Goal: Task Accomplishment & Management: Manage account settings

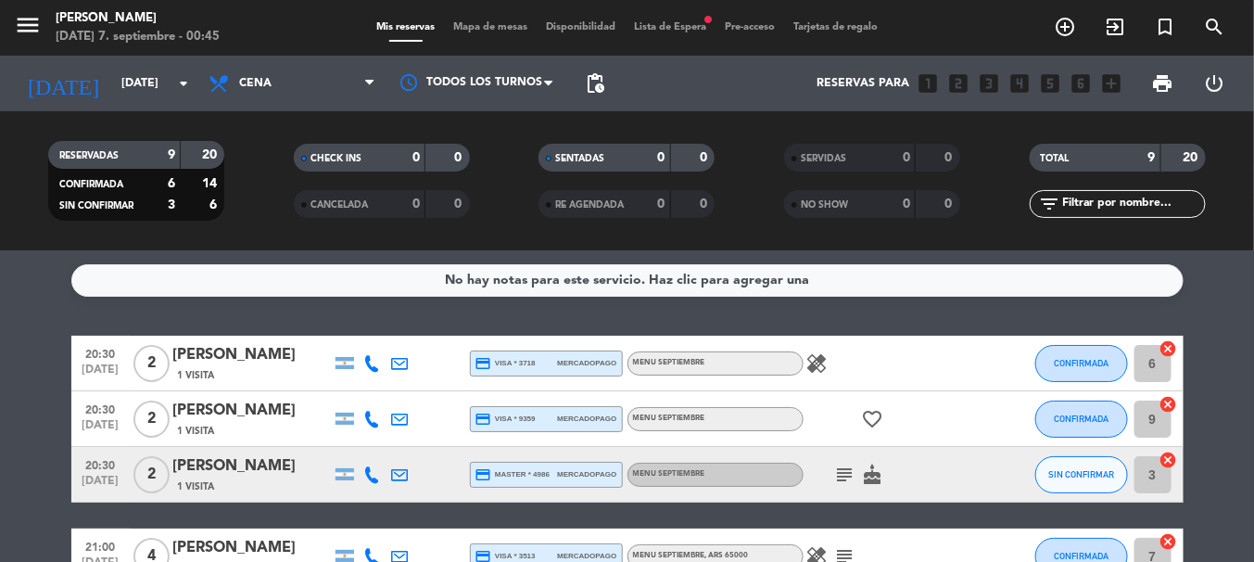
scroll to position [89, 0]
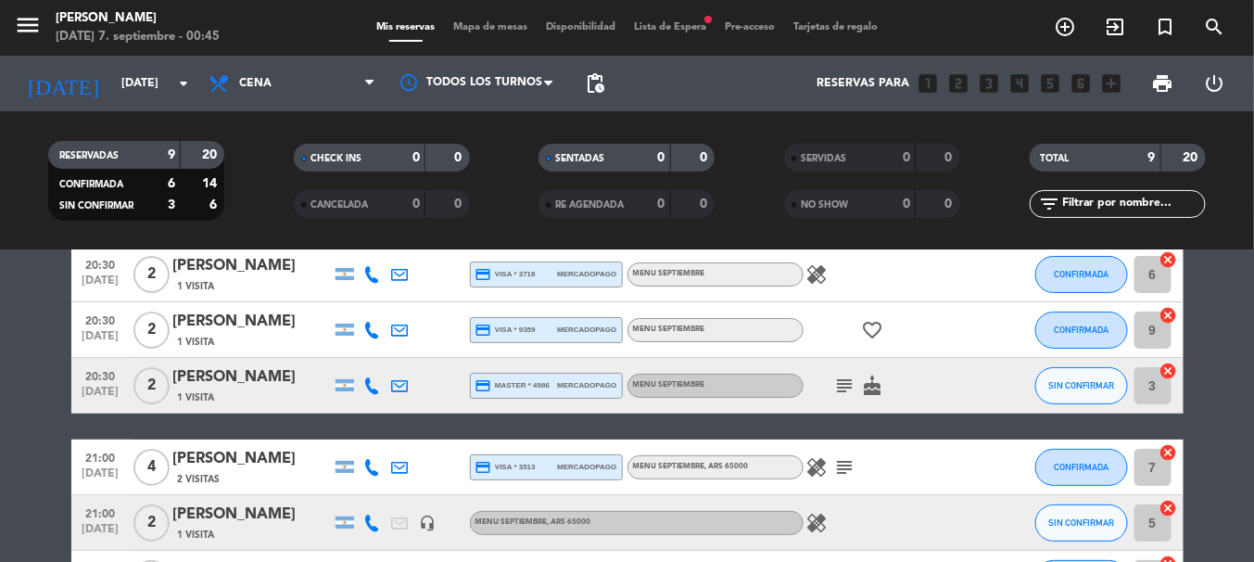
click at [112, 77] on input "[DATE]" at bounding box center [190, 84] width 157 height 32
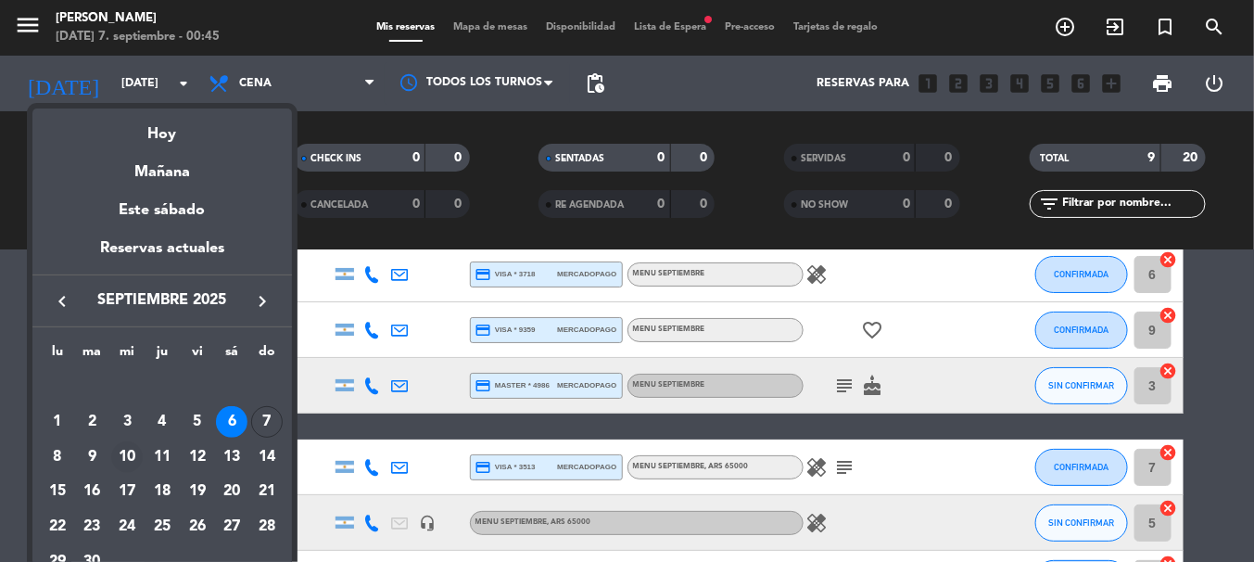
click at [125, 455] on div "10" at bounding box center [127, 457] width 32 height 32
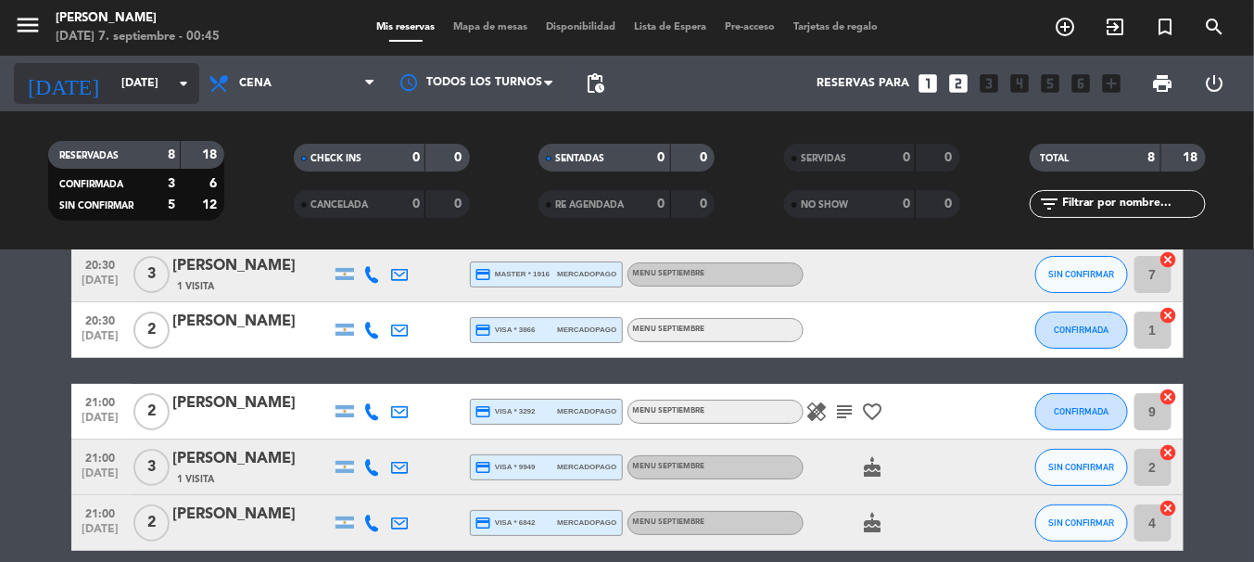
click at [144, 87] on input "[DATE]" at bounding box center [190, 84] width 157 height 32
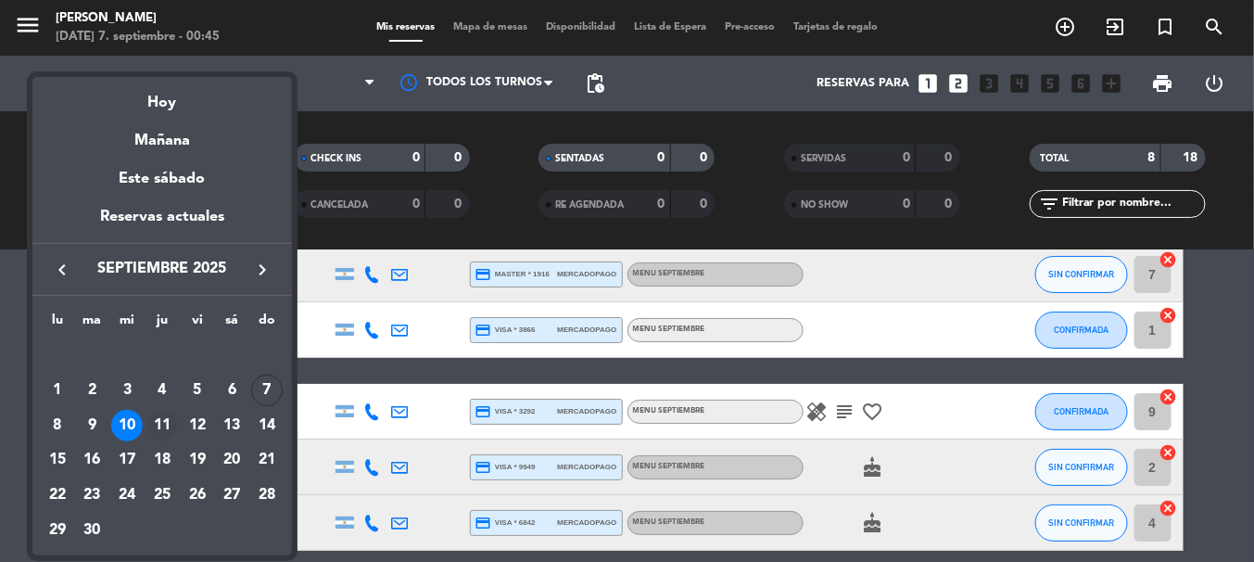
click at [160, 425] on div "11" at bounding box center [162, 426] width 32 height 32
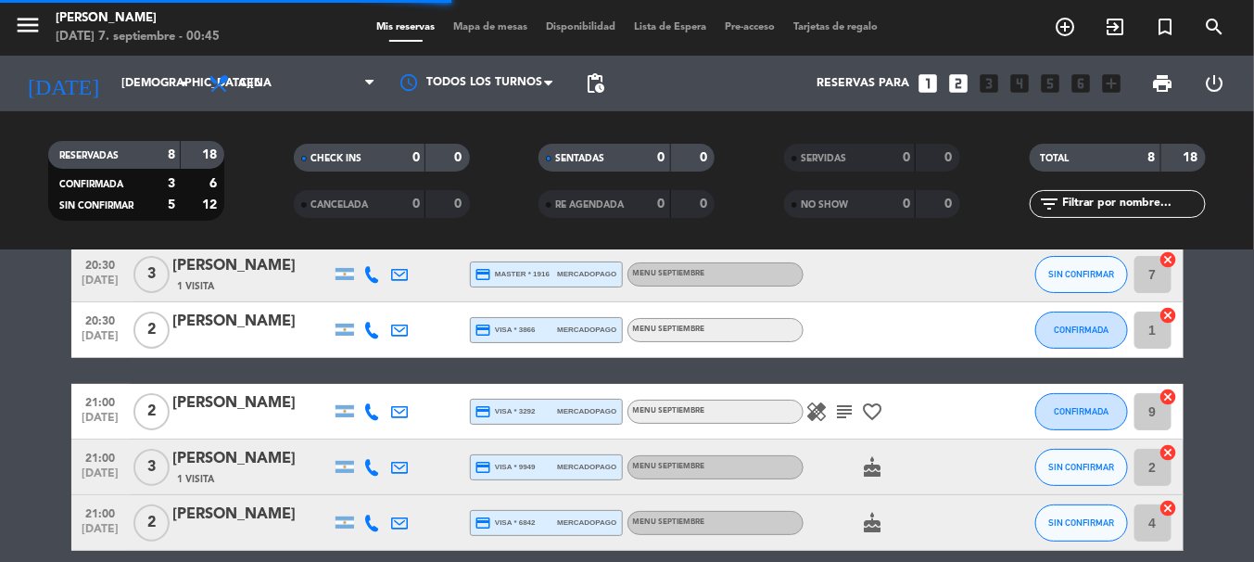
scroll to position [0, 0]
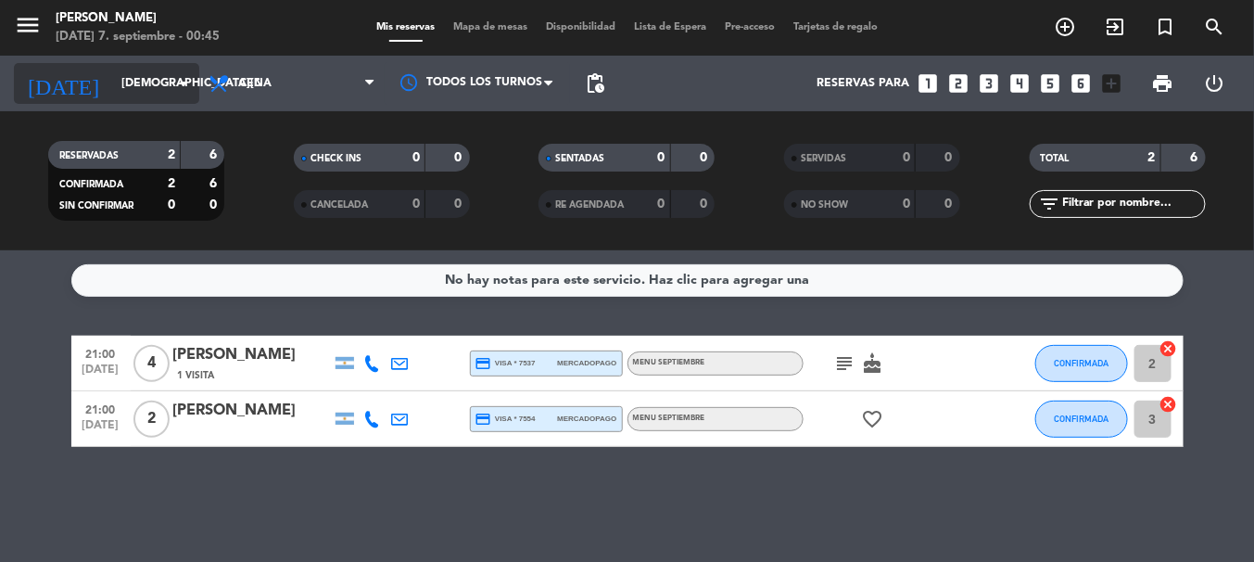
click at [163, 91] on input "[DEMOGRAPHIC_DATA][DATE]" at bounding box center [190, 84] width 157 height 32
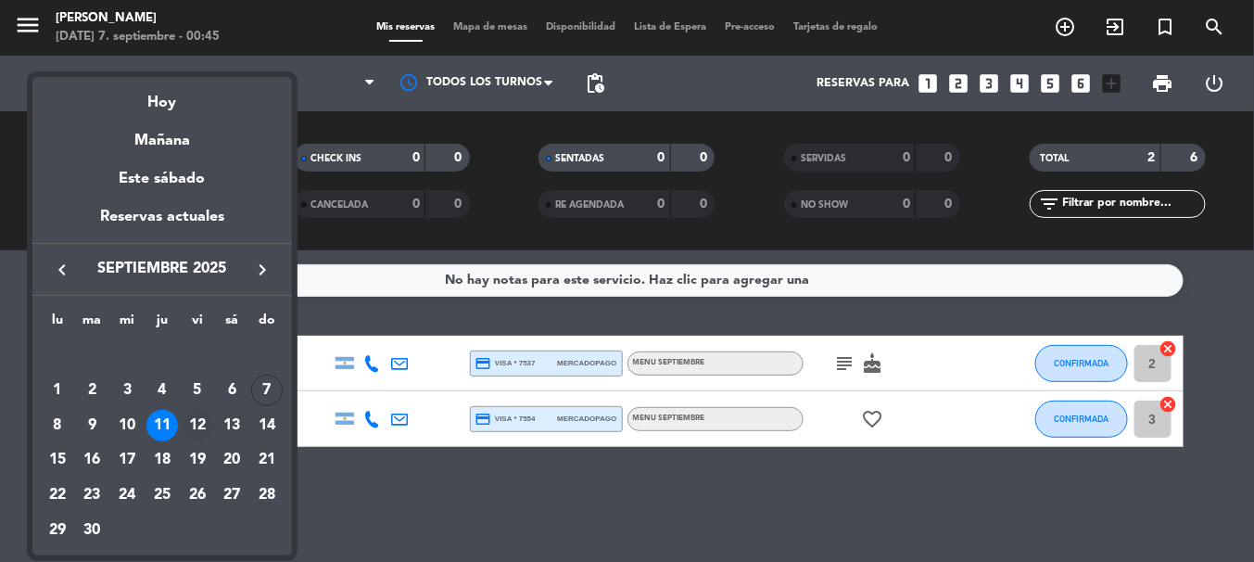
click at [191, 428] on div "12" at bounding box center [198, 426] width 32 height 32
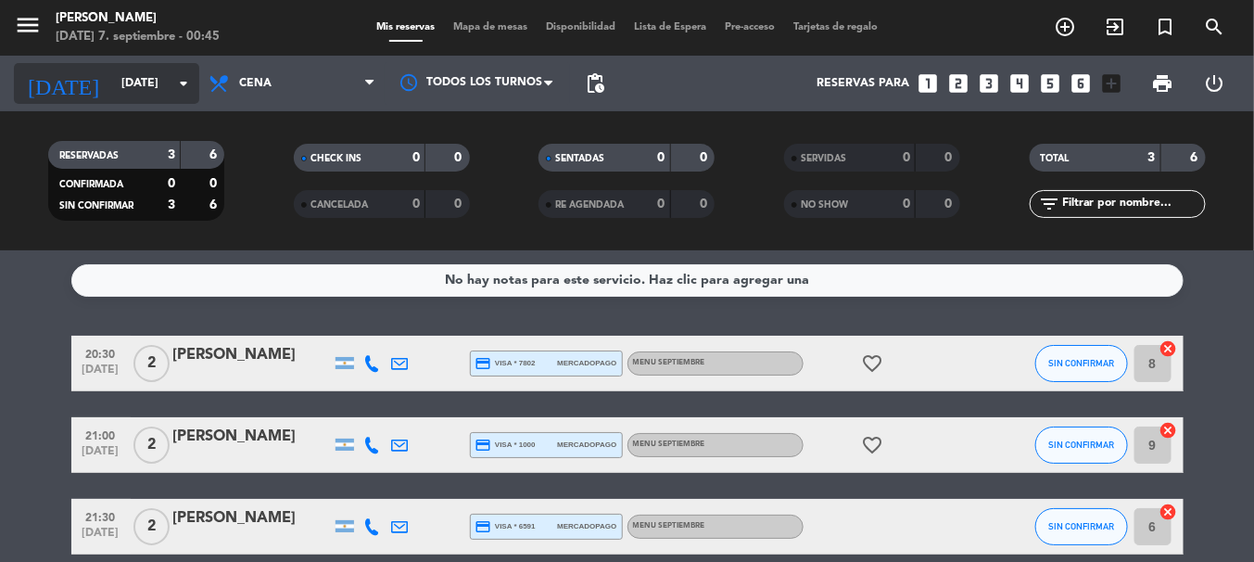
click at [166, 80] on input "[DATE]" at bounding box center [190, 84] width 157 height 32
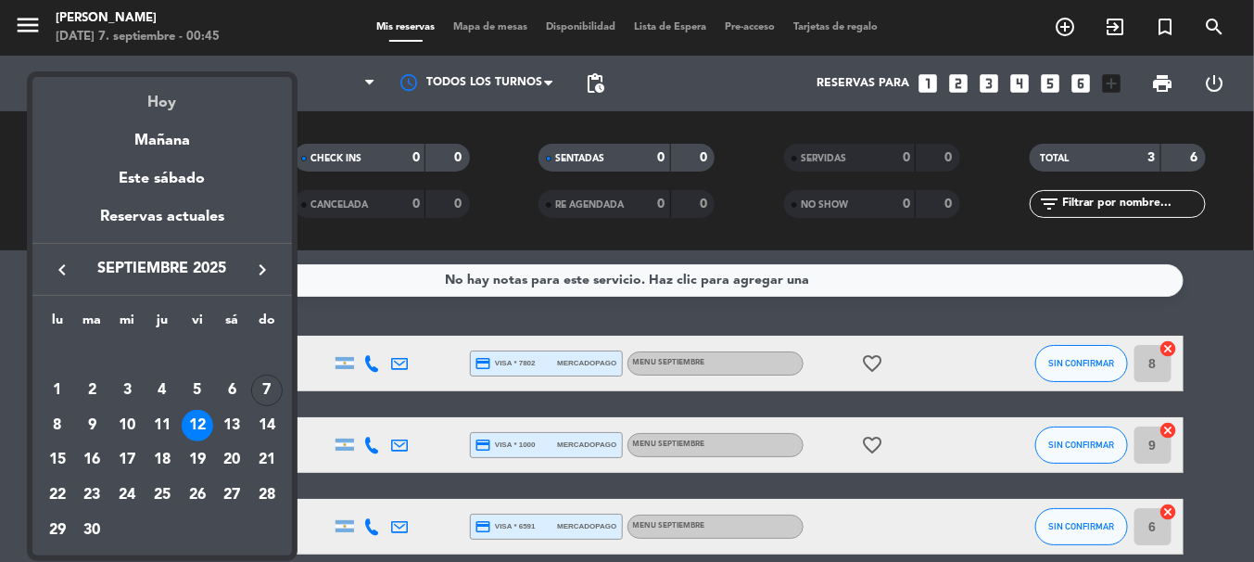
click at [156, 108] on div "Hoy" at bounding box center [161, 96] width 259 height 38
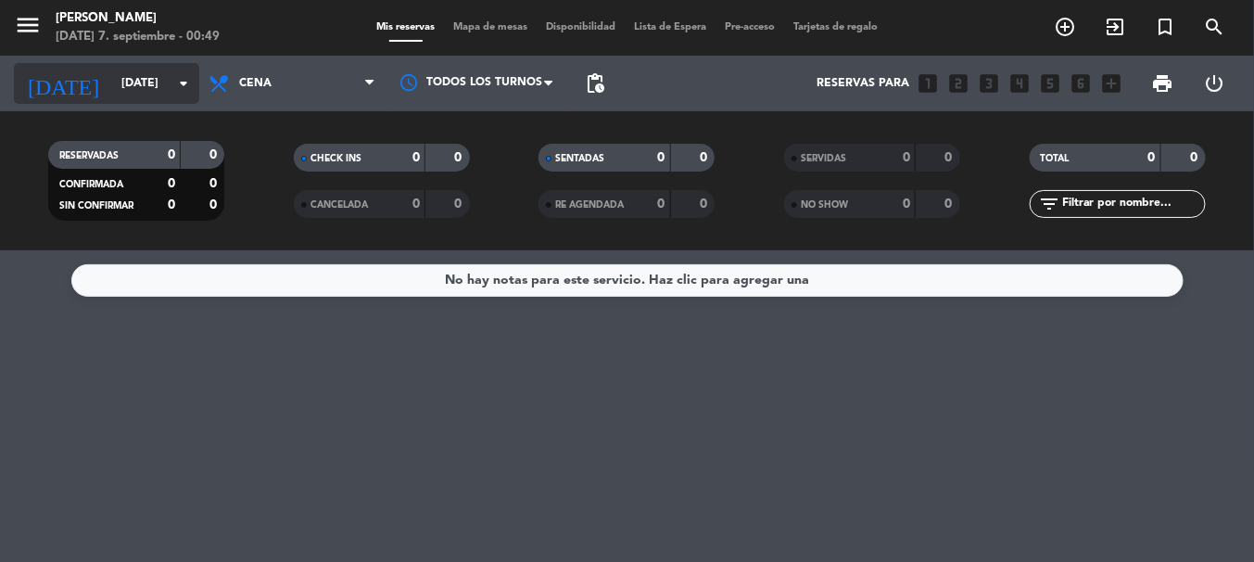
click at [112, 71] on input "[DATE]" at bounding box center [190, 84] width 157 height 32
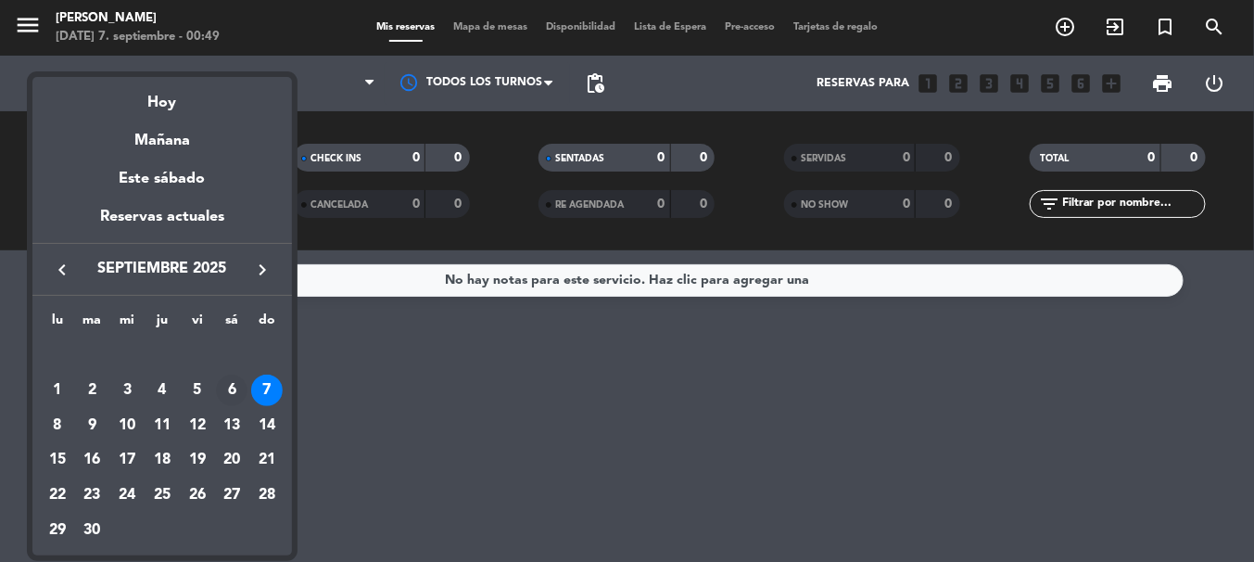
click at [227, 388] on div "6" at bounding box center [232, 390] width 32 height 32
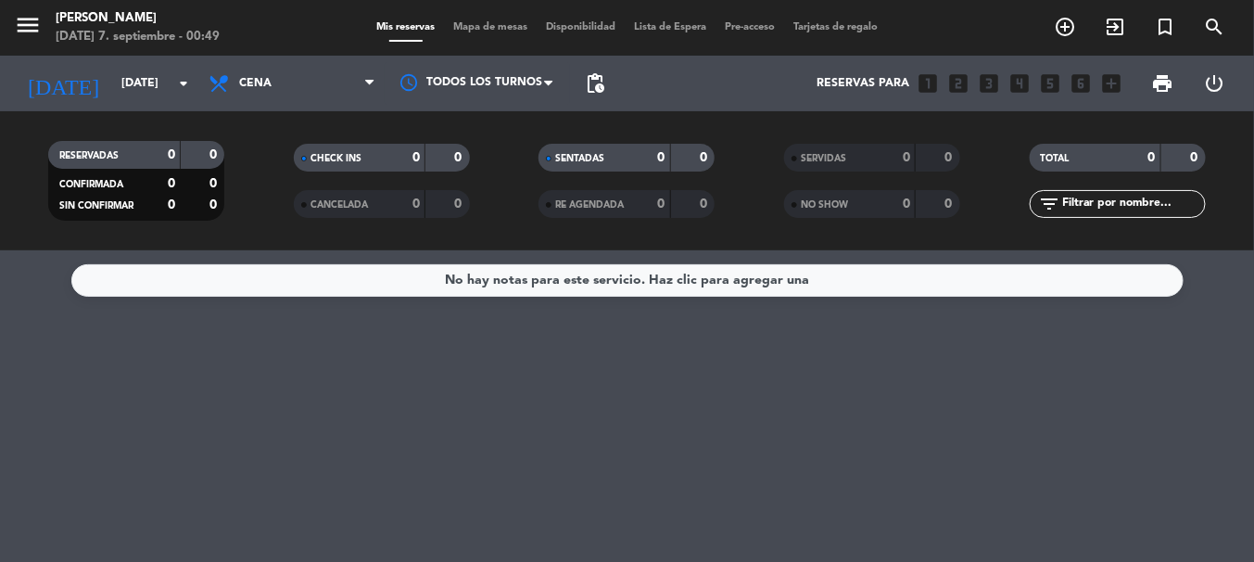
type input "[DATE]"
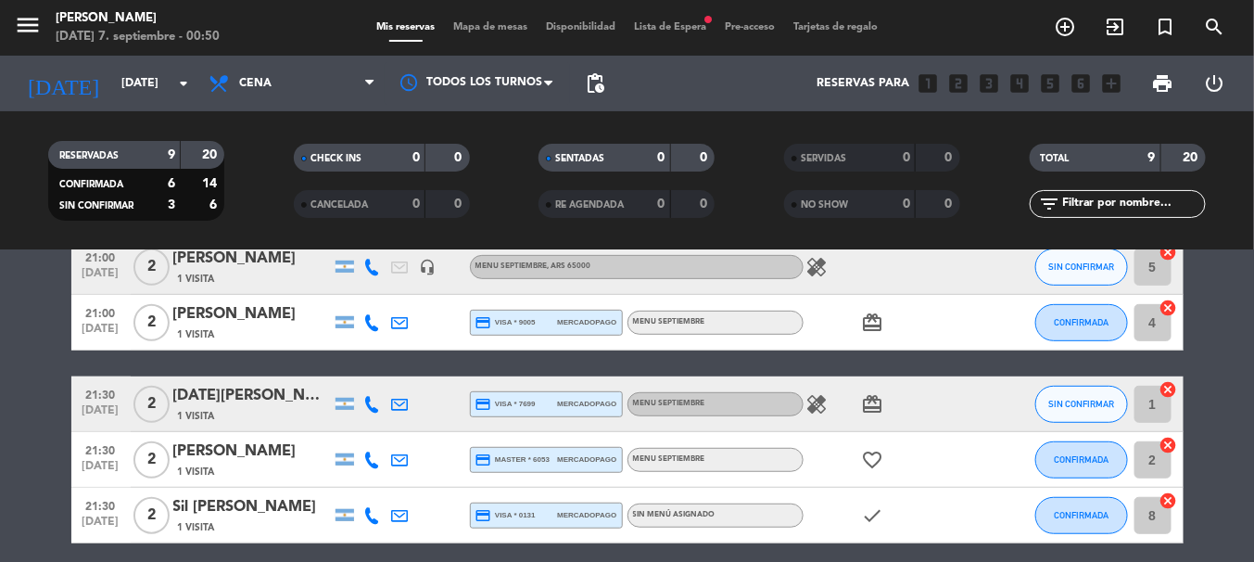
scroll to position [309, 0]
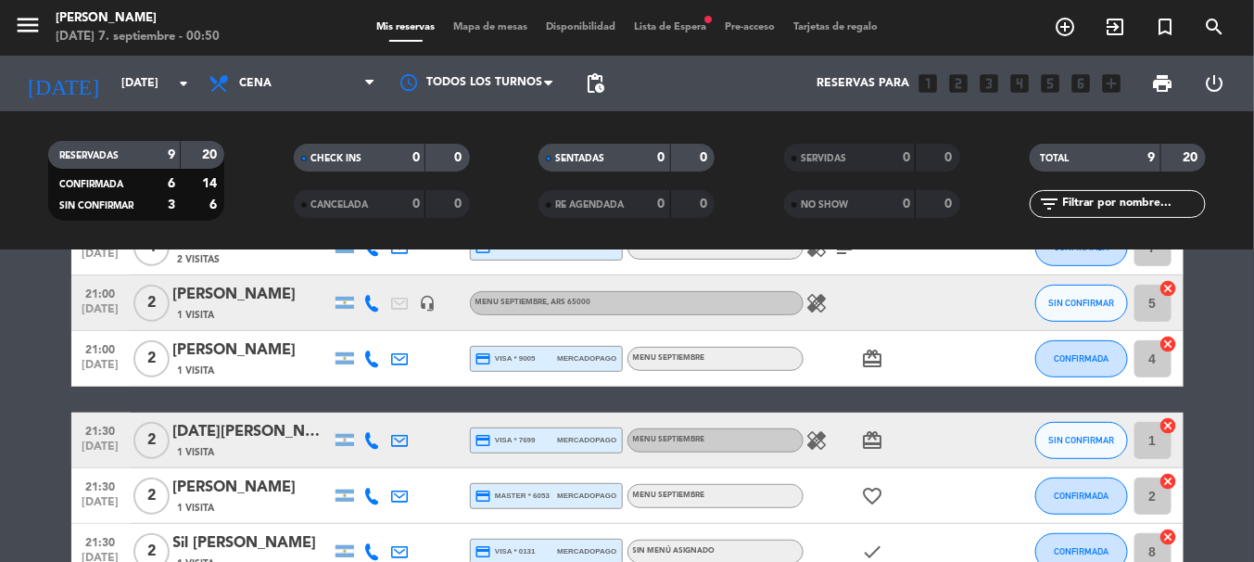
click at [374, 352] on icon at bounding box center [372, 358] width 17 height 17
click at [381, 327] on span "content_paste" at bounding box center [388, 328] width 14 height 14
